Goal: Task Accomplishment & Management: Manage account settings

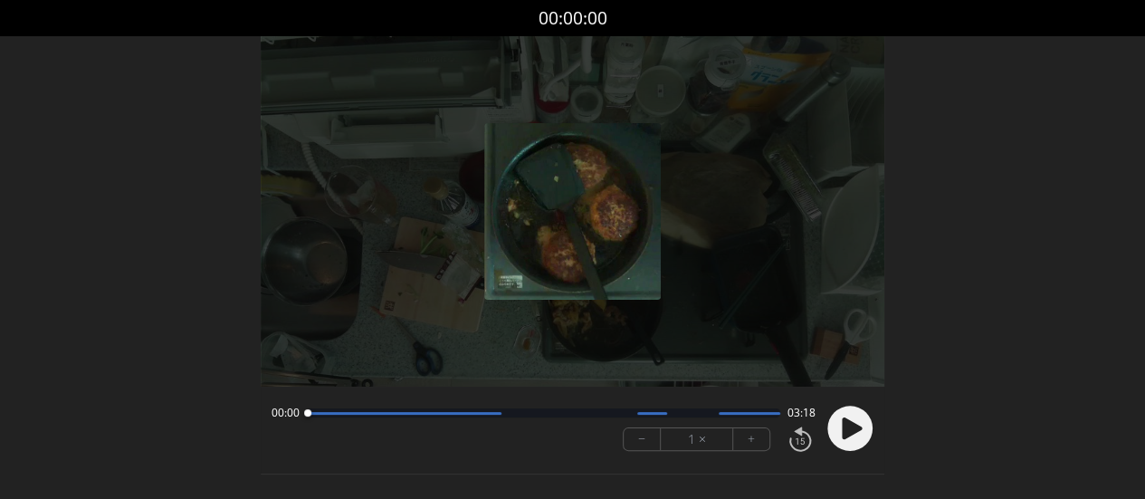
click at [848, 423] on icon at bounding box center [852, 428] width 20 height 22
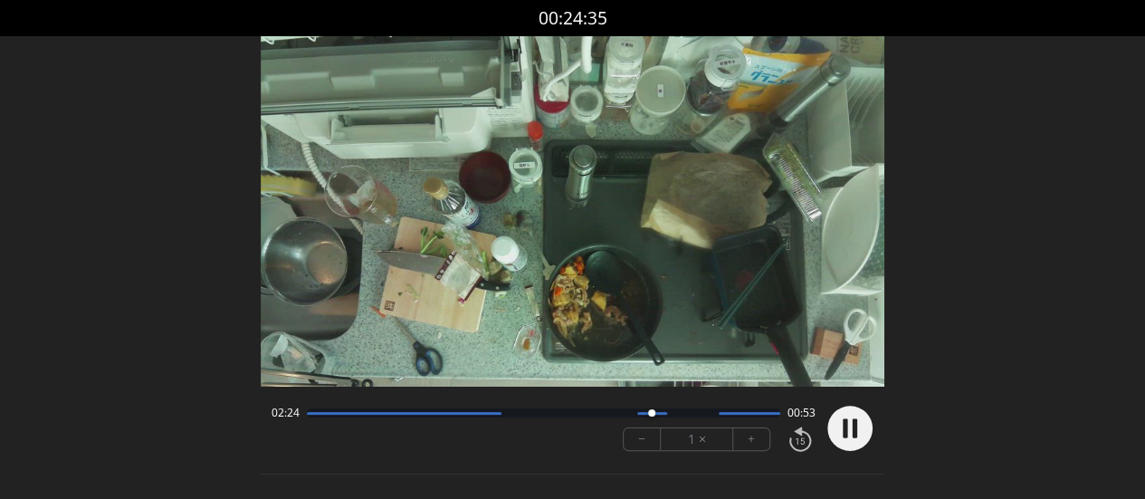
click at [849, 429] on circle at bounding box center [849, 428] width 45 height 45
click at [850, 428] on icon at bounding box center [852, 428] width 20 height 22
click at [849, 428] on circle at bounding box center [849, 428] width 45 height 45
click at [845, 428] on icon at bounding box center [852, 428] width 20 height 22
click at [856, 433] on icon at bounding box center [855, 428] width 5 height 19
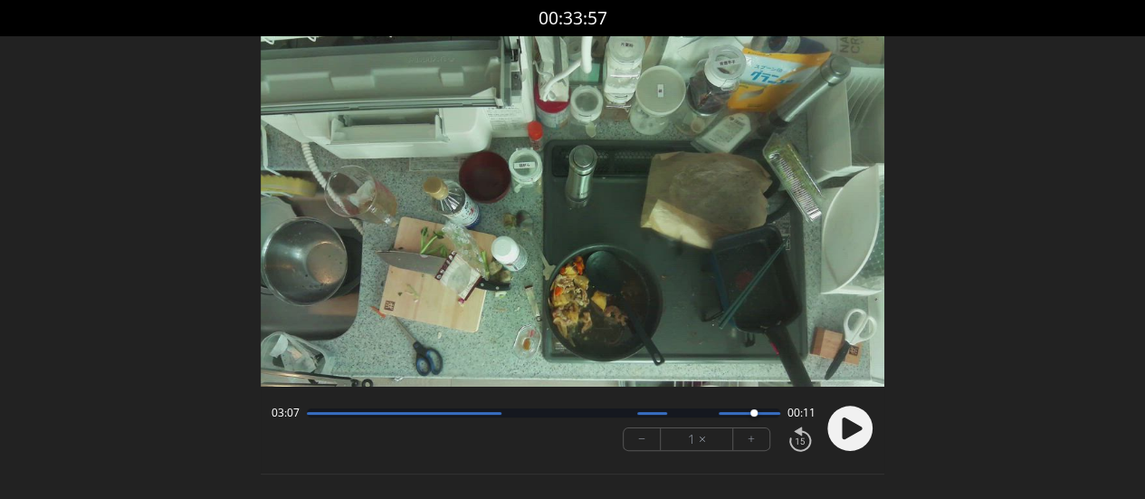
click at [749, 415] on div at bounding box center [753, 413] width 24 height 24
click at [841, 423] on circle at bounding box center [849, 428] width 45 height 45
click at [836, 422] on circle at bounding box center [849, 428] width 45 height 45
click at [845, 434] on icon at bounding box center [852, 428] width 20 height 22
click at [728, 415] on div at bounding box center [750, 413] width 62 height 3
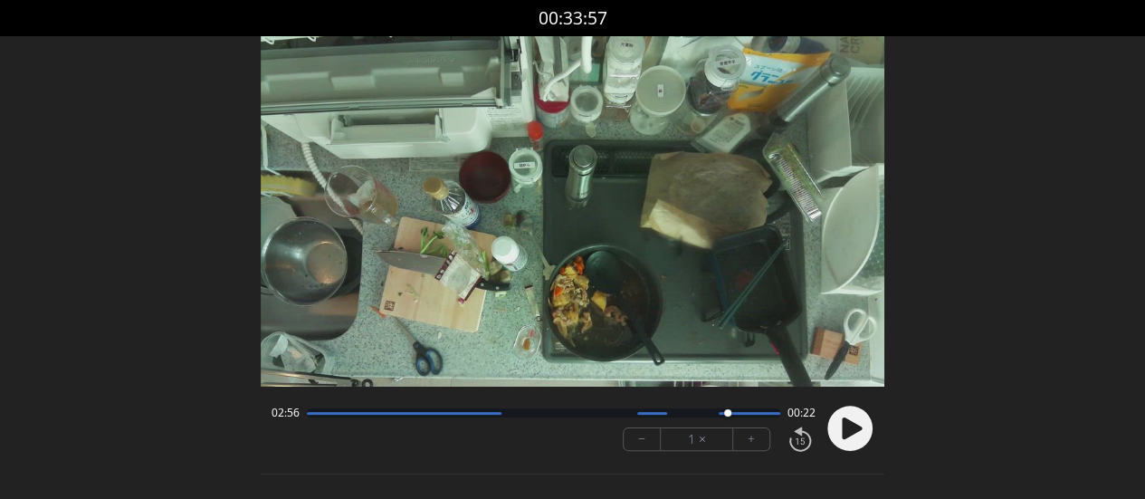
click at [841, 417] on circle at bounding box center [849, 428] width 45 height 45
